Goal: Find specific page/section

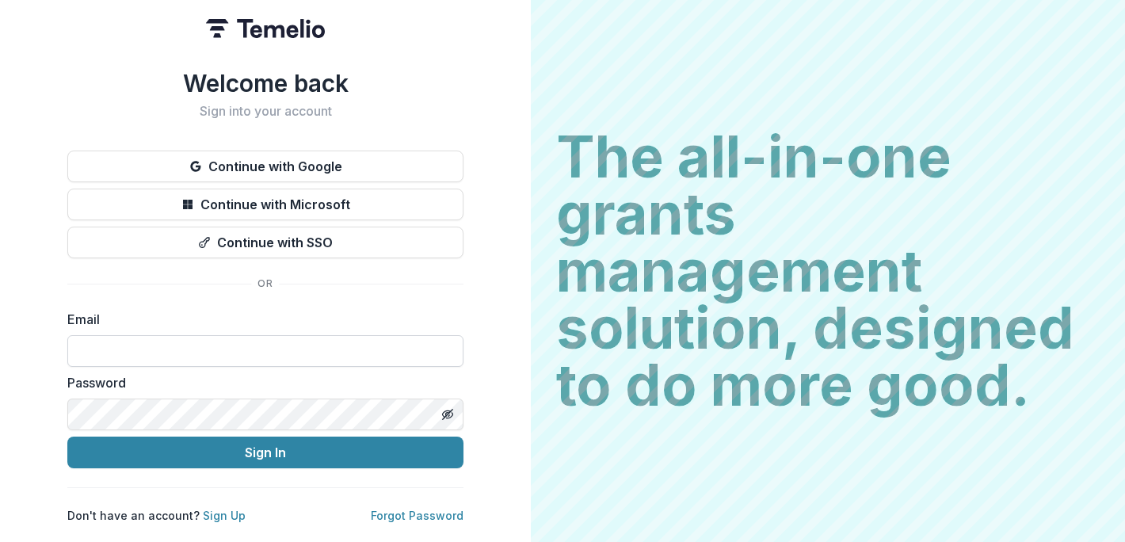
click at [257, 349] on input at bounding box center [265, 351] width 396 height 32
type input "**********"
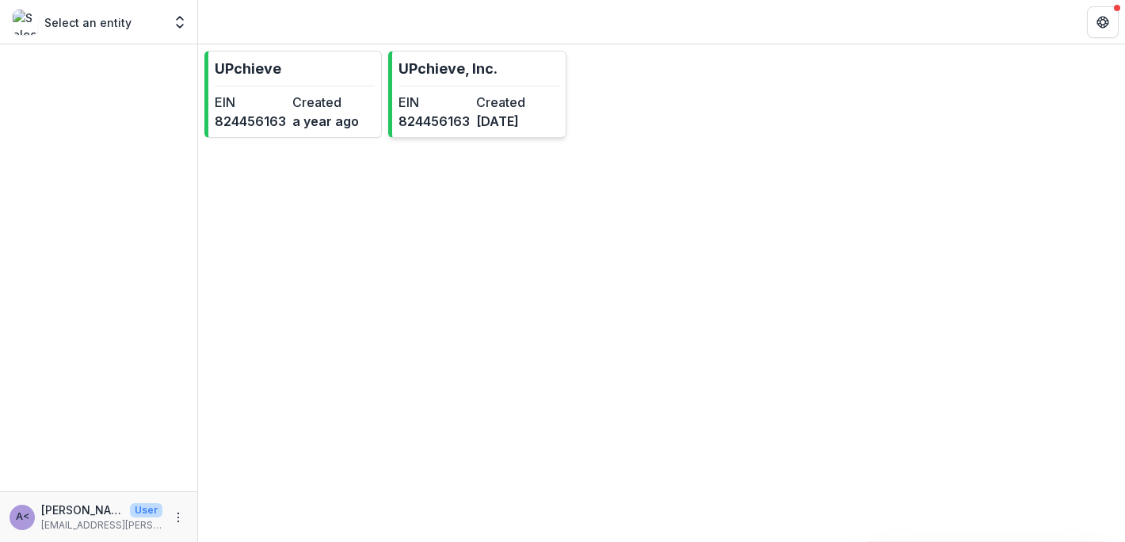
click at [494, 96] on dt "Created" at bounding box center [511, 102] width 71 height 19
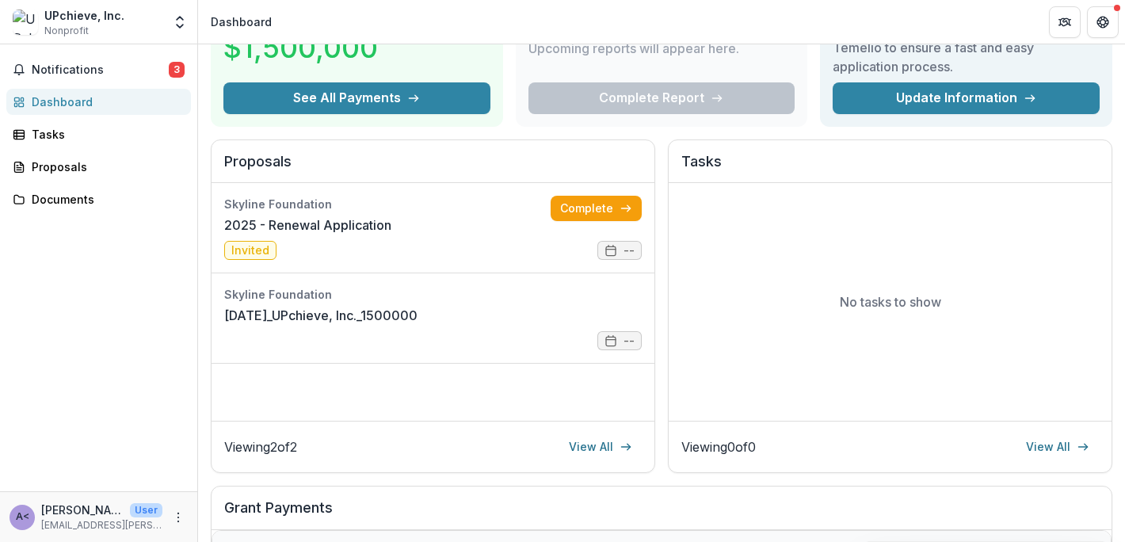
scroll to position [116, 0]
